Goal: Find specific page/section: Find specific page/section

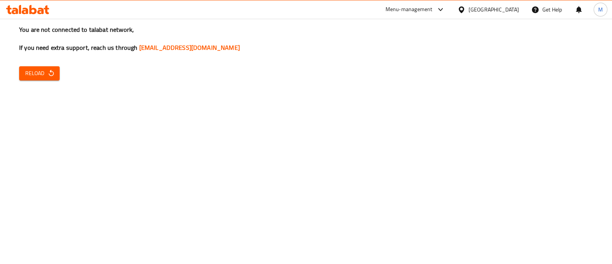
drag, startPoint x: 15, startPoint y: 70, endPoint x: 38, endPoint y: 72, distance: 22.3
click at [38, 72] on div "You are not connected to talabat network, If you need extra support, reach us t…" at bounding box center [306, 132] width 612 height 264
click at [38, 72] on span "Reload" at bounding box center [39, 74] width 28 height 10
click at [188, 137] on div "You are not connected to talabat network, If you need extra support, reach us t…" at bounding box center [306, 132] width 612 height 264
click at [31, 77] on span "Reload" at bounding box center [39, 74] width 28 height 10
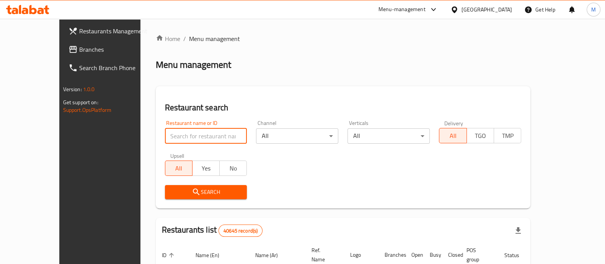
click at [165, 135] on input "search" at bounding box center [206, 135] width 82 height 15
type input "[PERSON_NAME]"
click button "Search" at bounding box center [206, 192] width 82 height 14
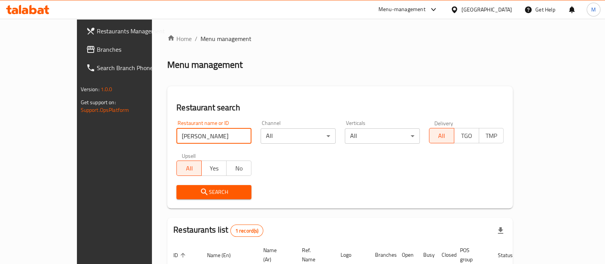
scroll to position [62, 0]
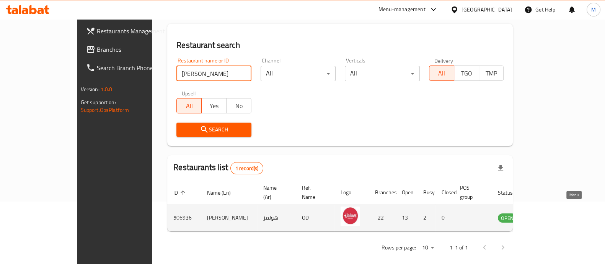
click at [547, 215] on icon "enhanced table" at bounding box center [543, 218] width 8 height 7
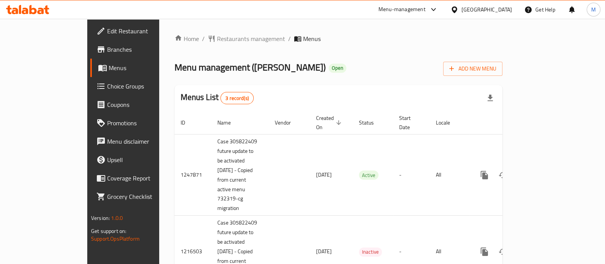
scroll to position [40, 0]
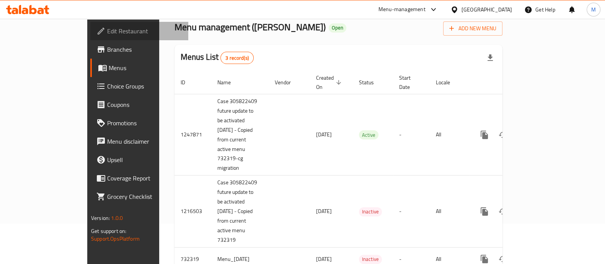
click at [90, 37] on link "Edit Restaurant" at bounding box center [139, 31] width 98 height 18
